Goal: Task Accomplishment & Management: Manage account settings

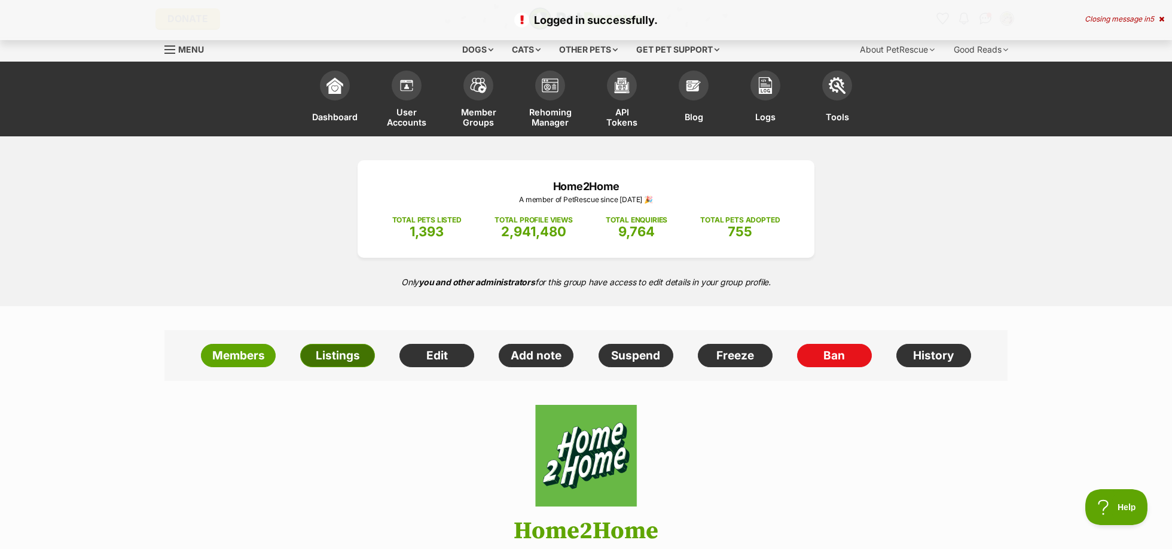
click at [343, 350] on link "Listings" at bounding box center [337, 356] width 75 height 24
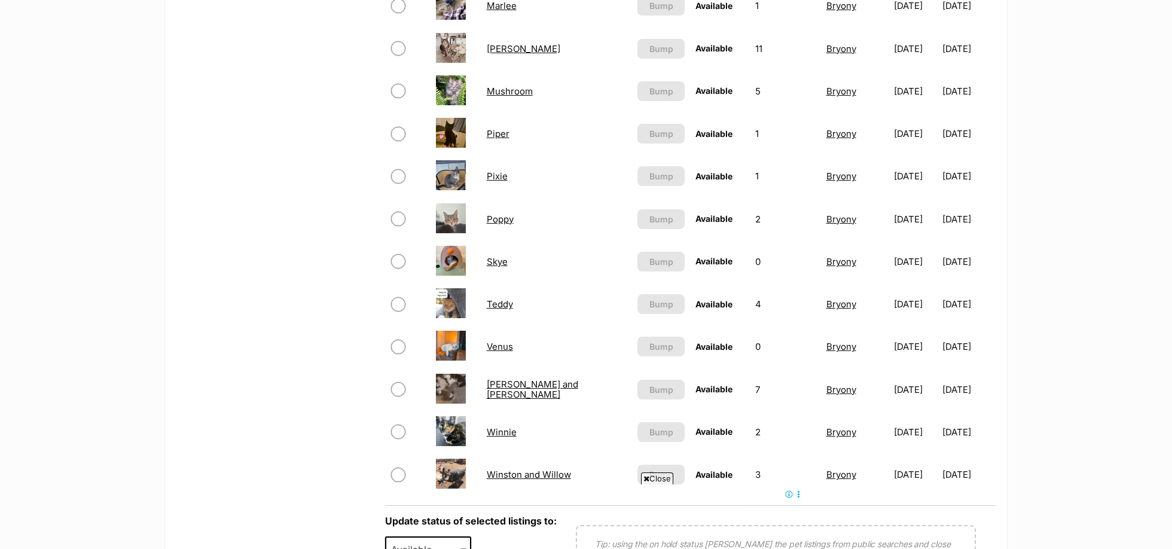
click at [500, 48] on link "[PERSON_NAME]" at bounding box center [524, 48] width 74 height 11
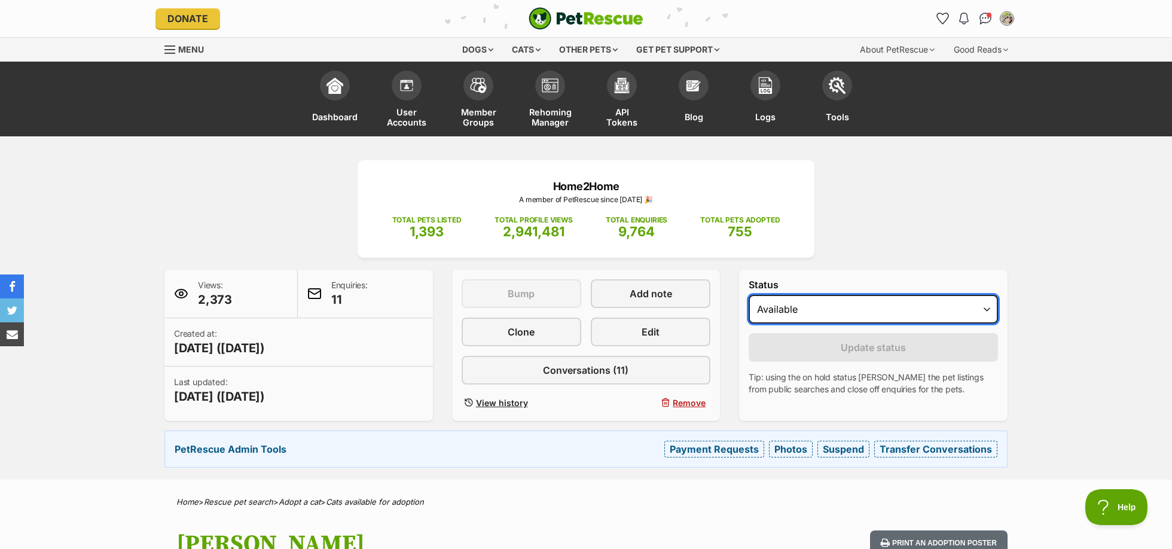
click at [796, 305] on select "Draft - not available as listing has enquires Available On hold Adopted" at bounding box center [872, 309] width 249 height 29
select select "on_hold"
click at [748, 295] on select "Draft - not available as listing has enquires Available On hold Adopted" at bounding box center [872, 309] width 249 height 29
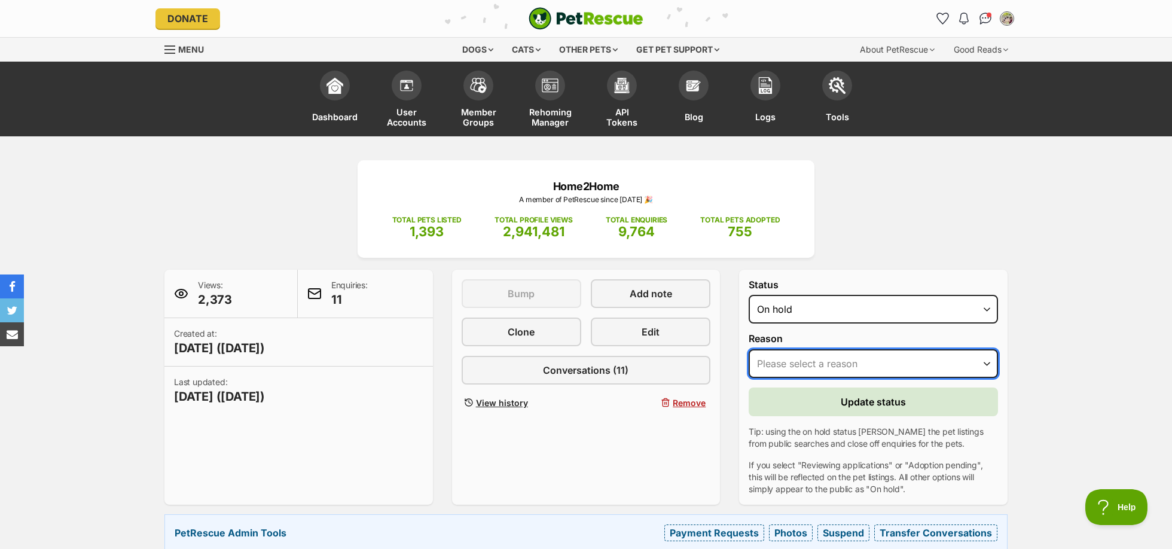
click at [843, 360] on select "Please select a reason Medical reasons Reviewing applications Adoption pending …" at bounding box center [872, 363] width 249 height 29
select select "other"
click at [748, 349] on select "Please select a reason Medical reasons Reviewing applications Adoption pending …" at bounding box center [872, 363] width 249 height 29
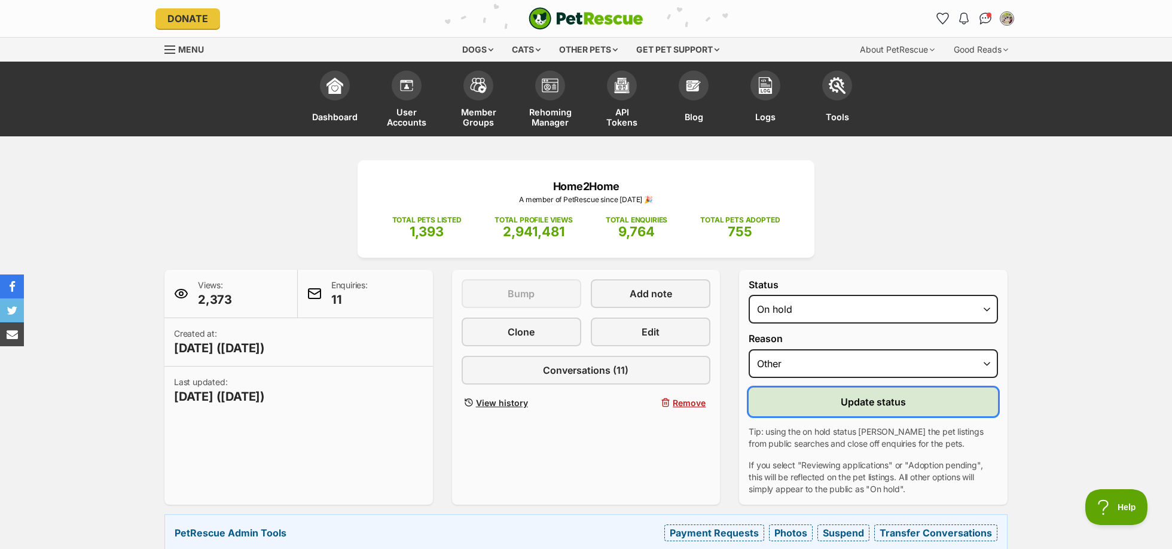
click at [881, 405] on span "Update status" at bounding box center [872, 402] width 65 height 14
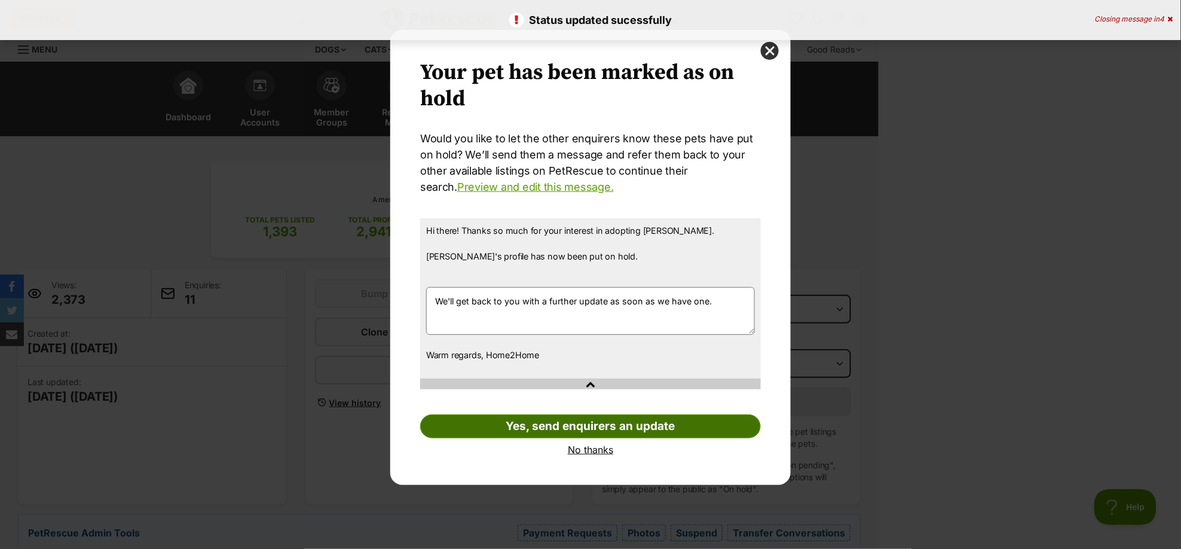
click at [697, 432] on link "Yes, send enquirers an update" at bounding box center [590, 426] width 341 height 24
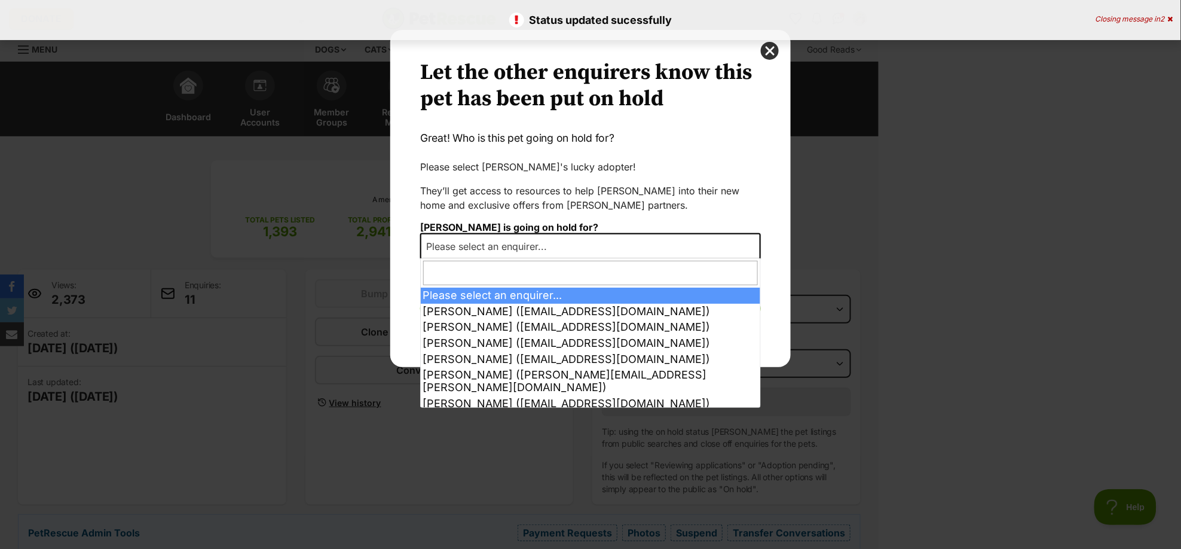
click at [545, 239] on span "Please select an enquirer..." at bounding box center [489, 246] width 137 height 17
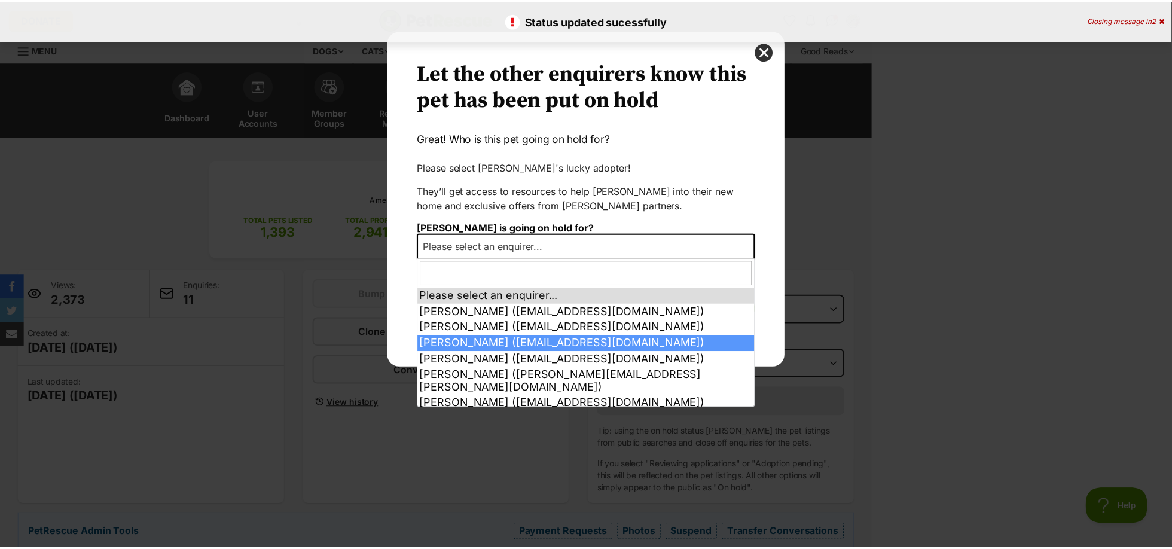
scroll to position [87, 0]
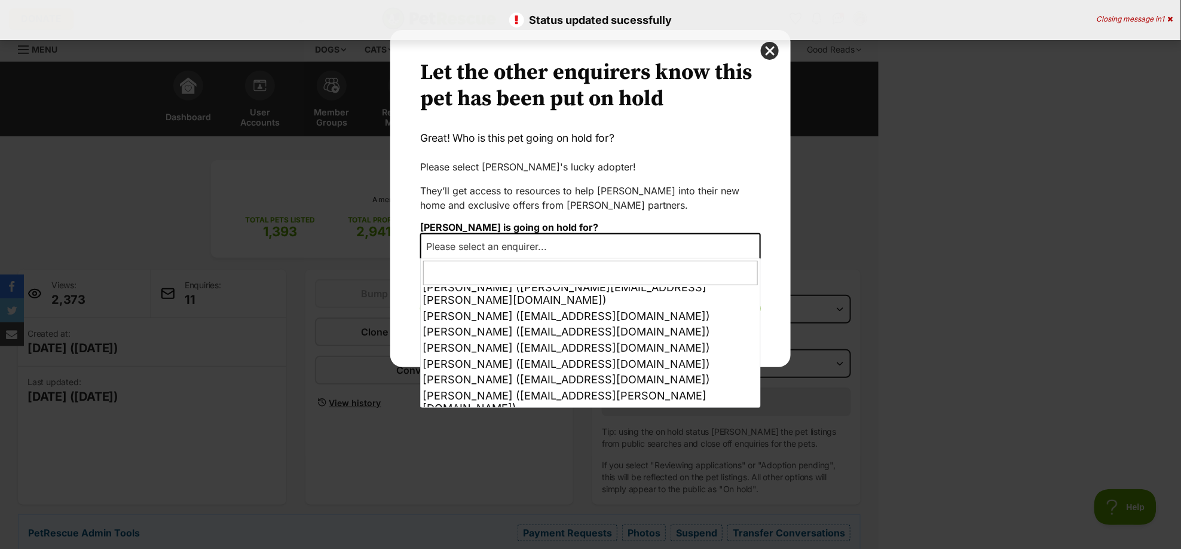
select select "other"
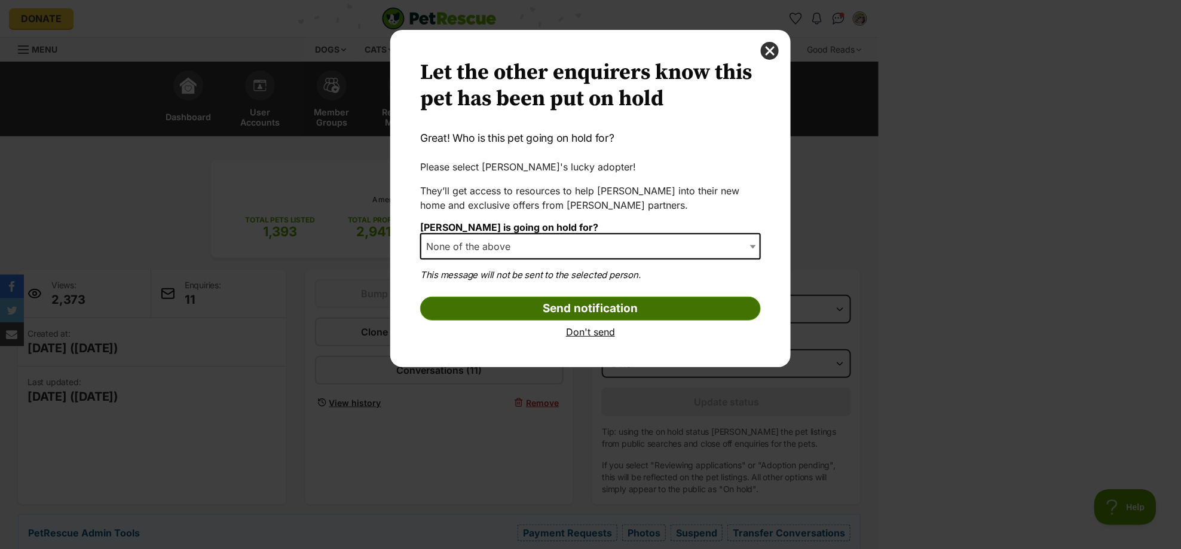
click at [704, 309] on input "Send notification" at bounding box center [590, 309] width 341 height 24
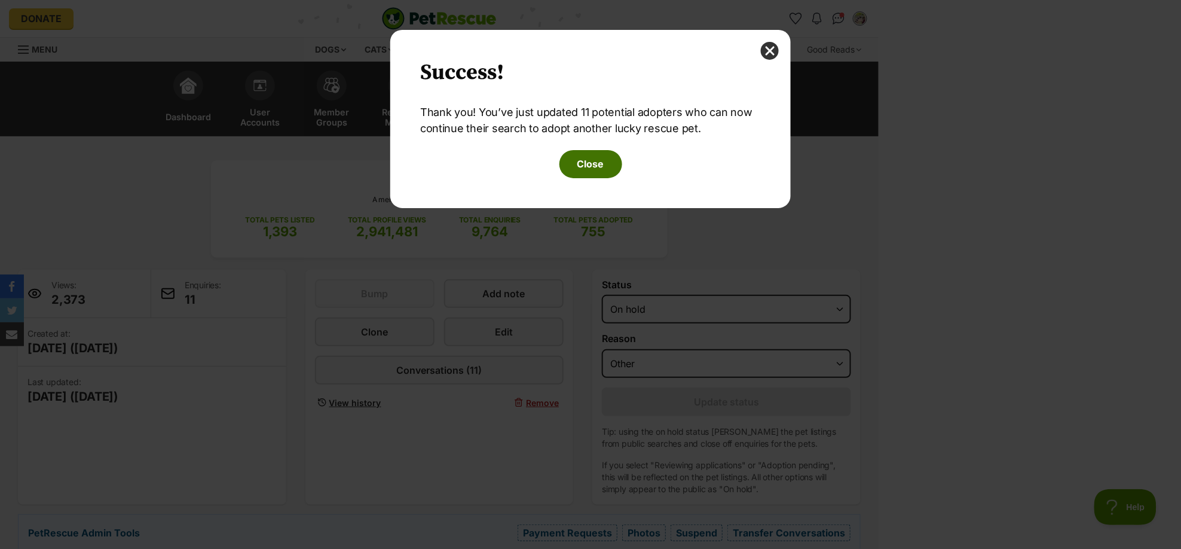
click at [605, 163] on button "Close" at bounding box center [591, 163] width 63 height 27
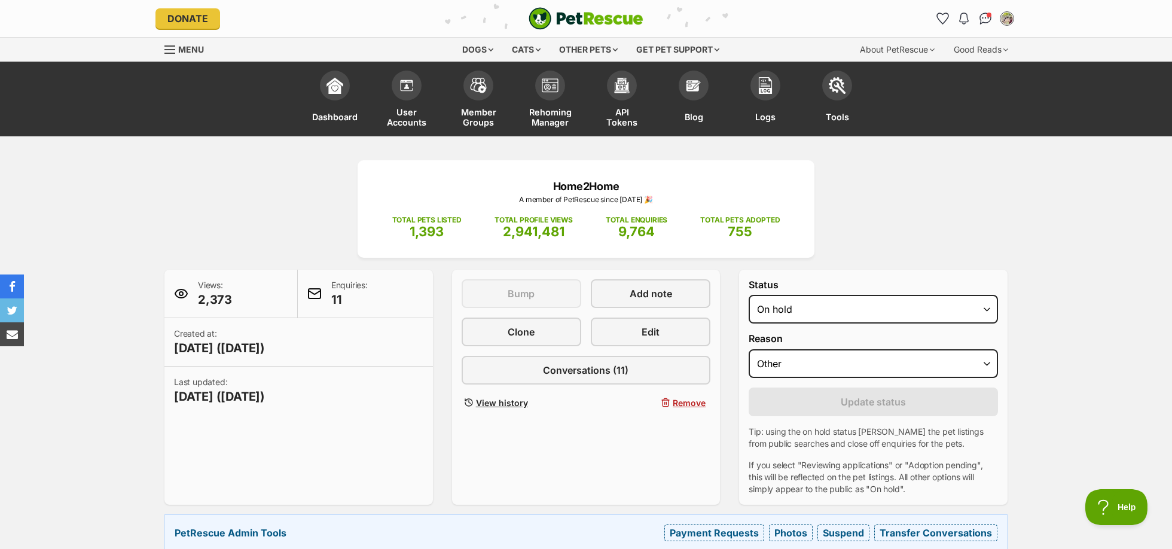
scroll to position [0, 0]
click at [653, 290] on span "Add note" at bounding box center [650, 293] width 42 height 14
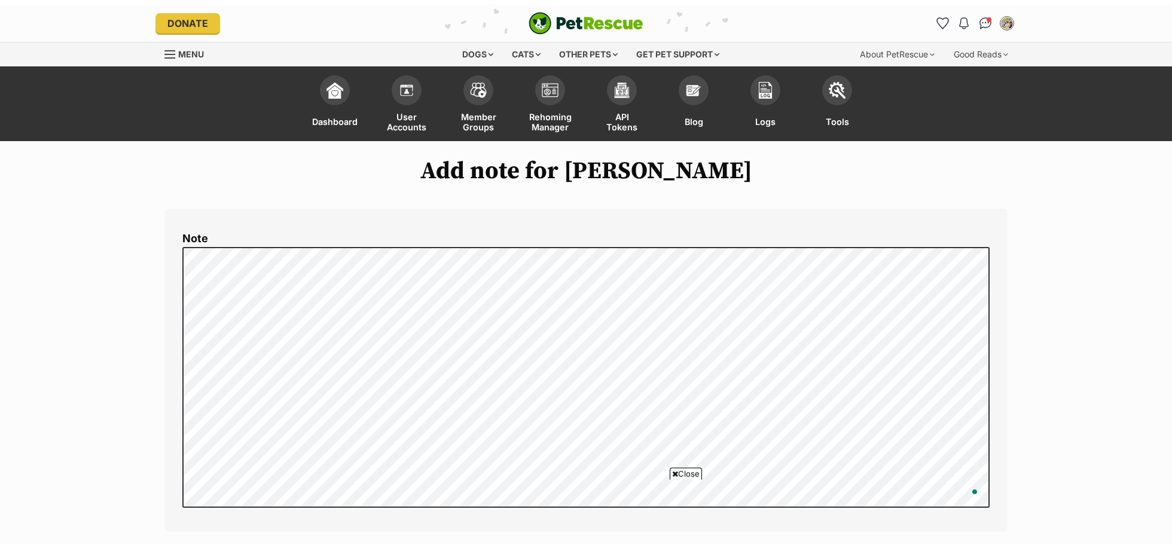
scroll to position [267, 0]
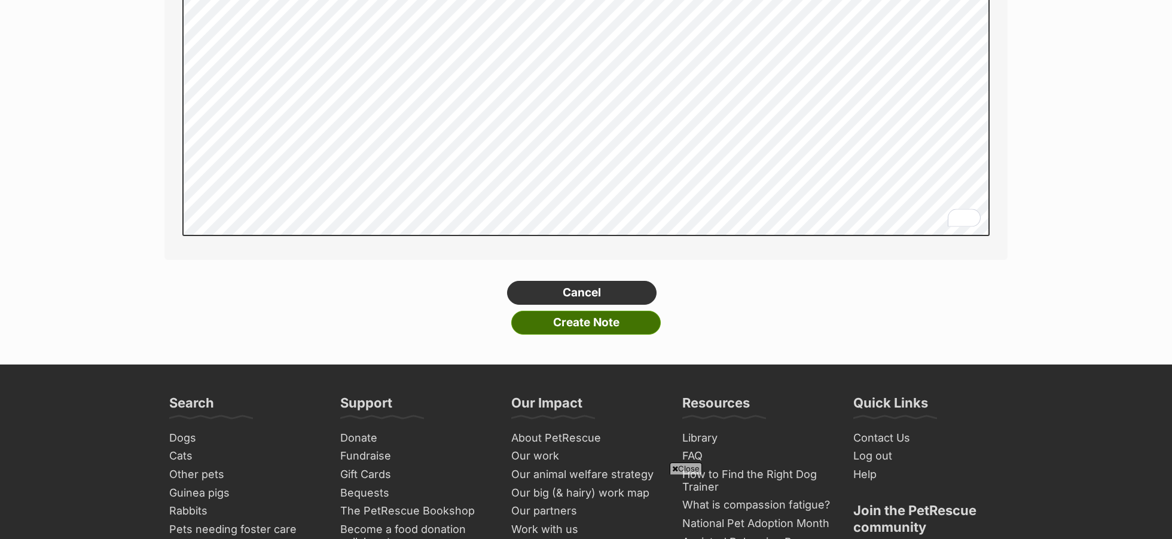
click at [584, 323] on input "Create Note" at bounding box center [585, 323] width 149 height 24
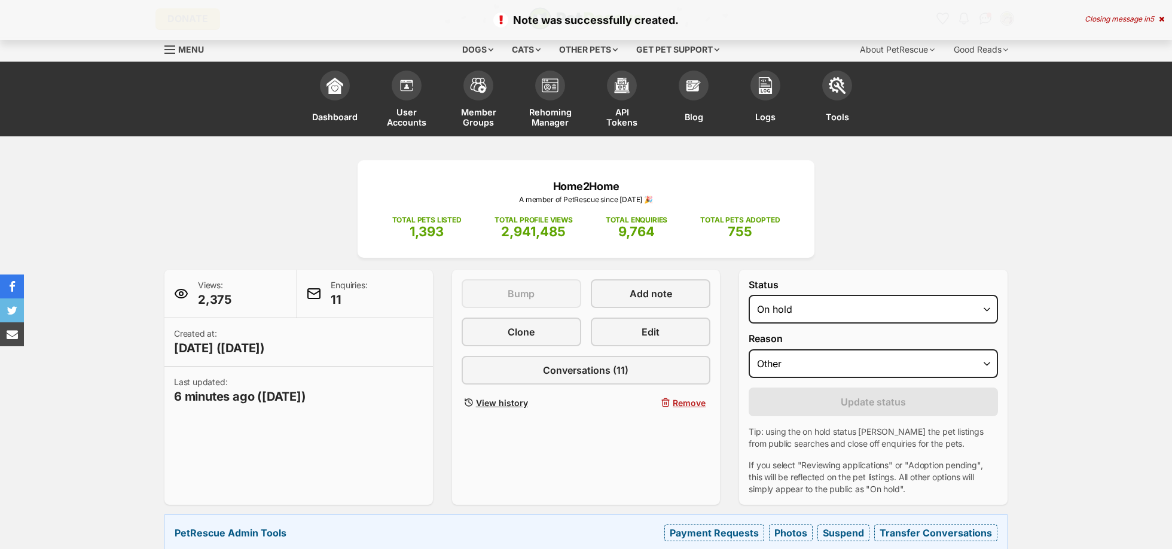
select select "other"
click at [691, 401] on span "Remove" at bounding box center [689, 402] width 33 height 13
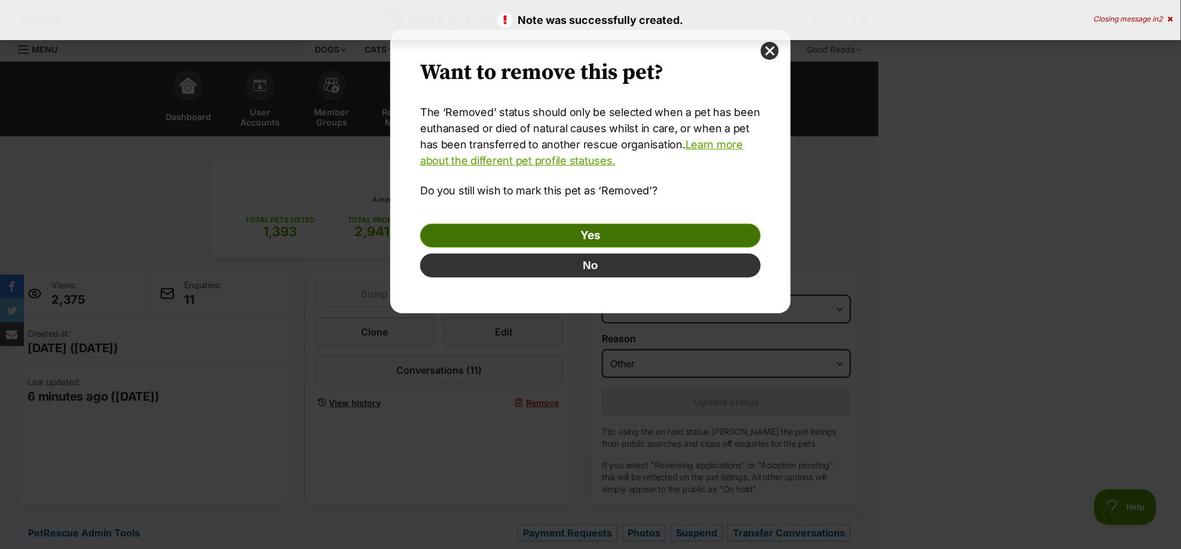
click at [646, 234] on link "Yes" at bounding box center [590, 236] width 341 height 24
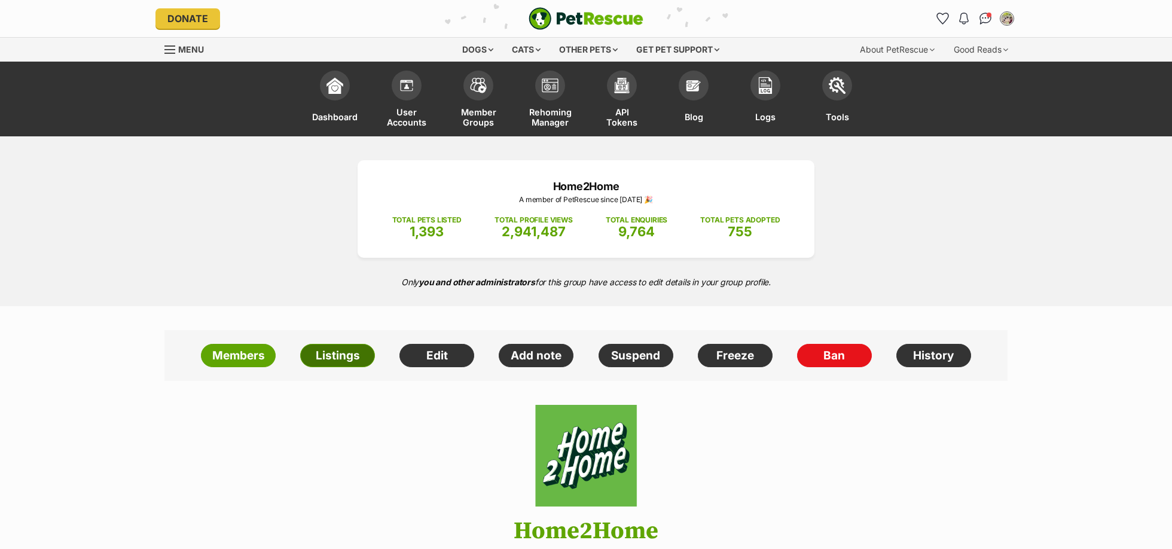
click at [349, 361] on link "Listings" at bounding box center [337, 356] width 75 height 24
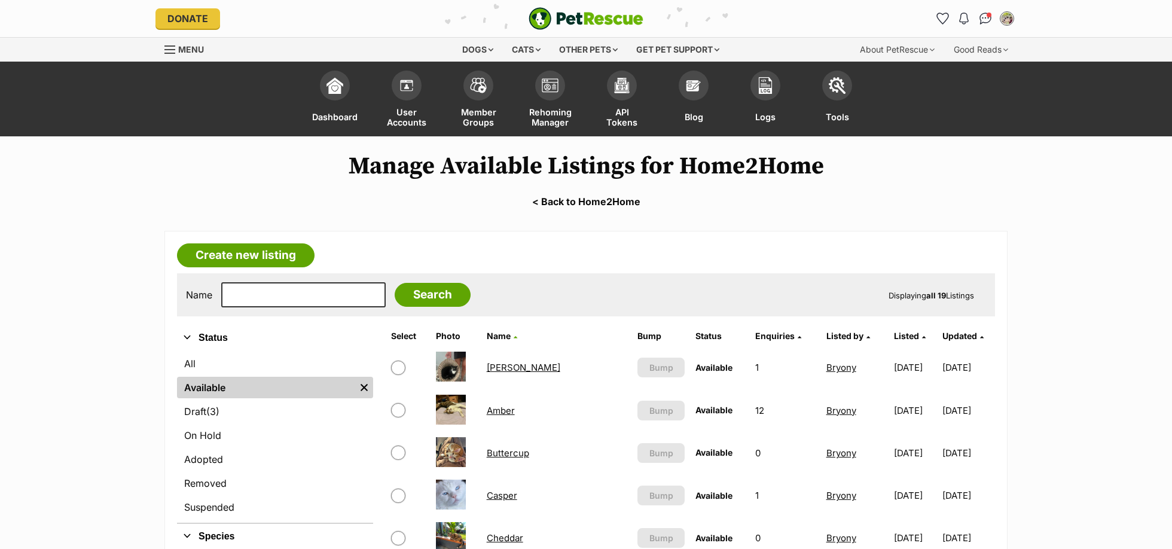
click at [504, 408] on link "Amber" at bounding box center [501, 410] width 28 height 11
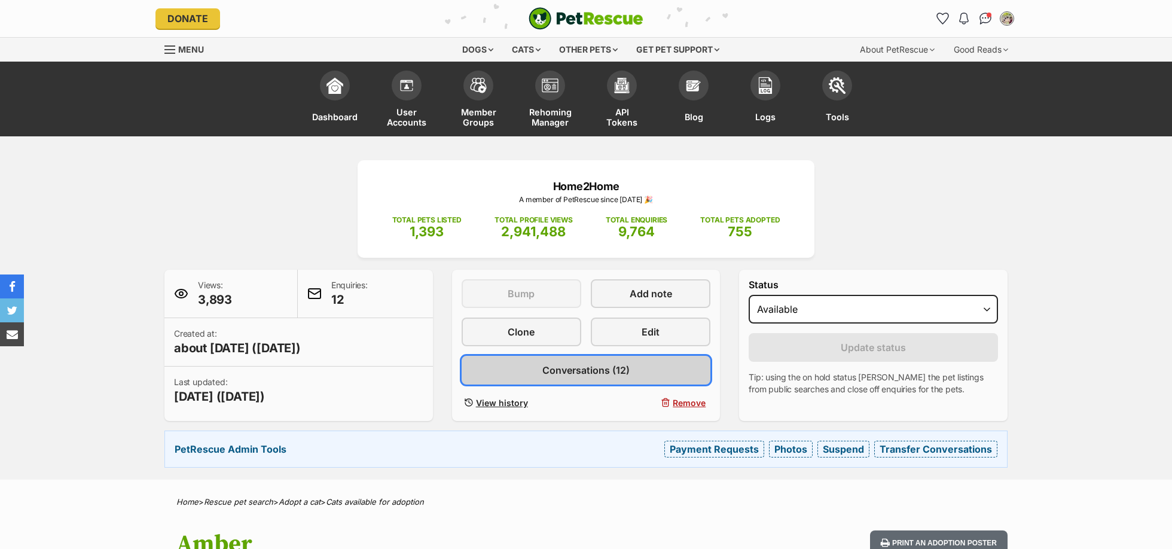
click at [557, 369] on span "Conversations (12)" at bounding box center [585, 370] width 87 height 14
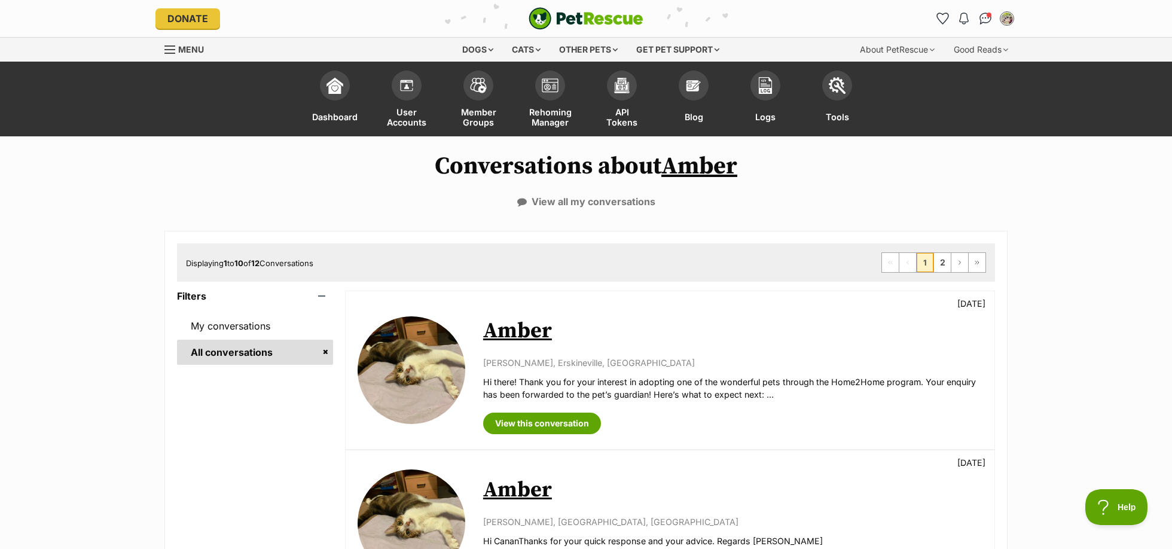
click at [534, 335] on link "Amber" at bounding box center [517, 330] width 69 height 27
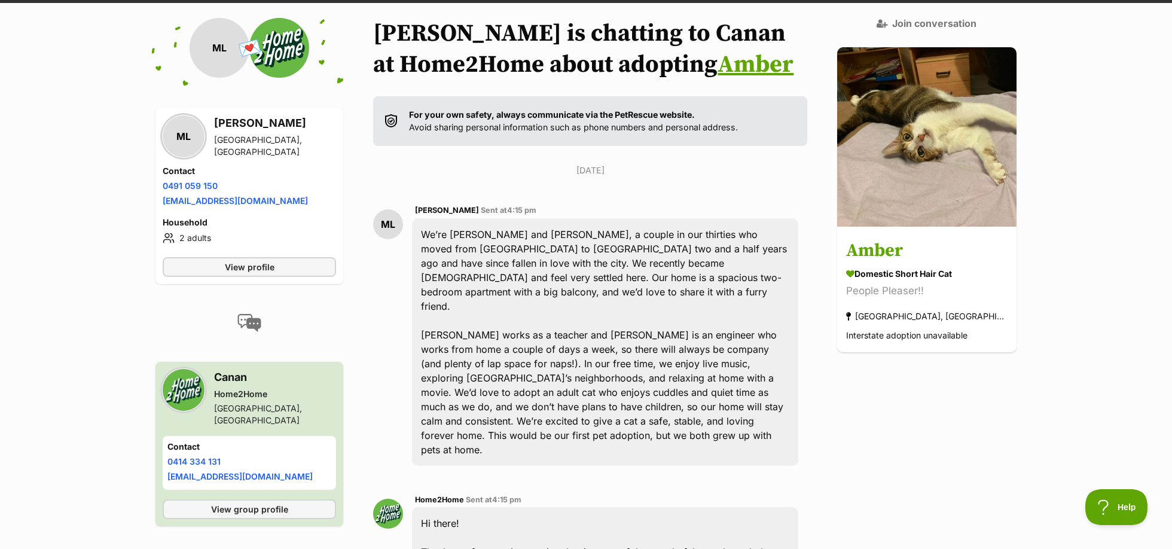
scroll to position [136, 0]
